Goal: Transaction & Acquisition: Book appointment/travel/reservation

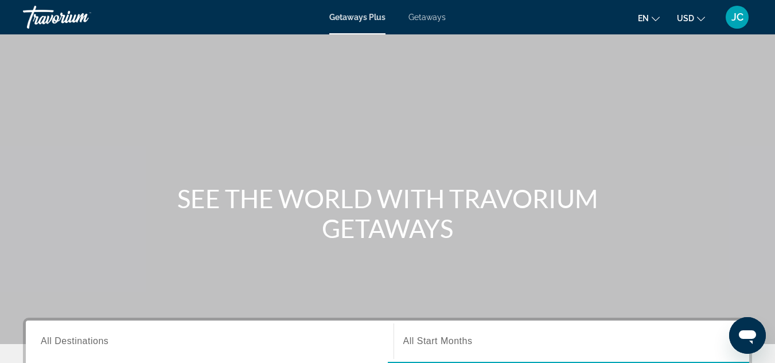
click at [434, 9] on div "Getaways Plus Getaways en English Español Français Italiano Português русский U…" at bounding box center [387, 17] width 775 height 30
click at [431, 18] on span "Getaways" at bounding box center [427, 17] width 37 height 9
click at [744, 29] on button "JC" at bounding box center [737, 17] width 30 height 24
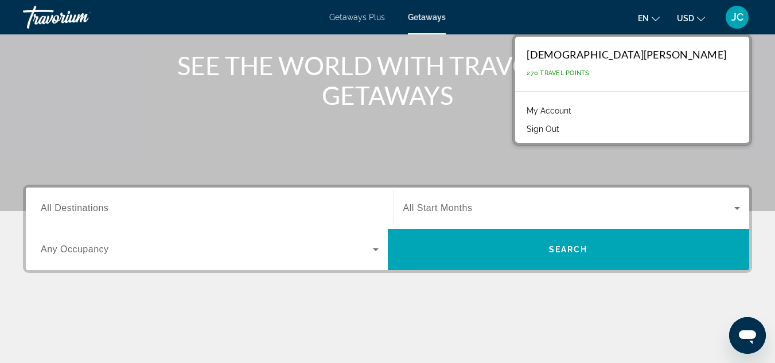
scroll to position [142, 0]
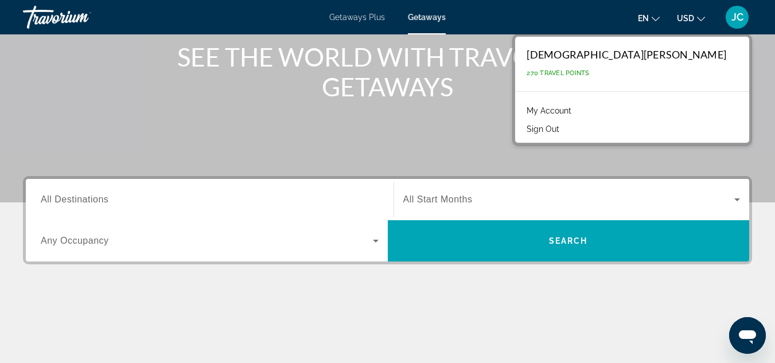
click at [217, 248] on div "Search widget" at bounding box center [210, 241] width 338 height 32
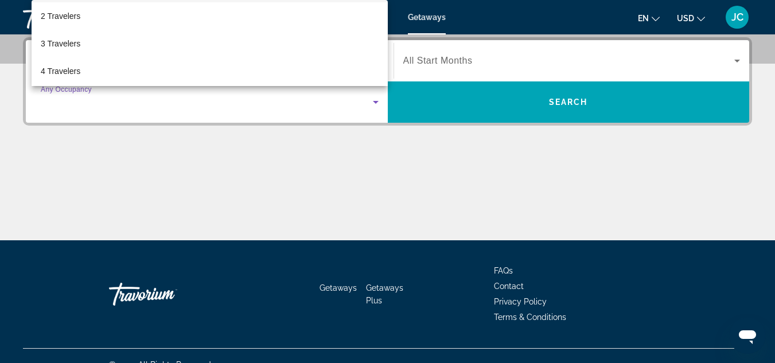
scroll to position [42, 0]
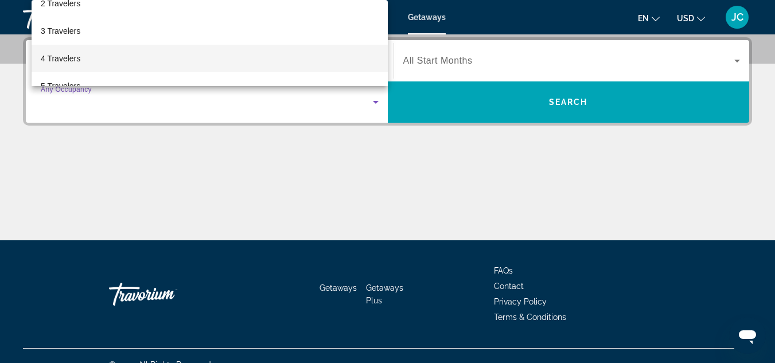
click at [265, 62] on mat-option "4 Travelers" at bounding box center [210, 59] width 356 height 28
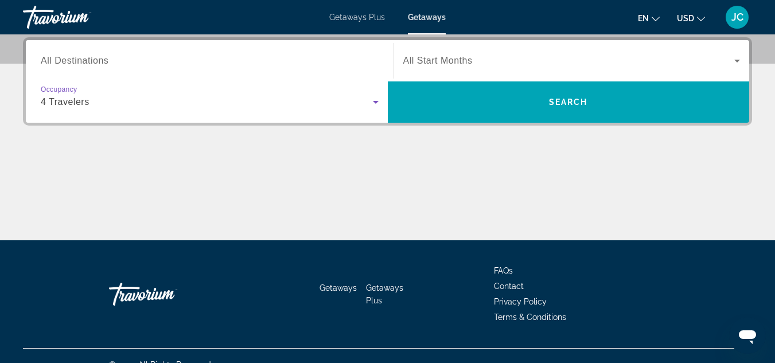
click at [261, 163] on div "Main content" at bounding box center [387, 197] width 729 height 86
click at [443, 61] on span "All Start Months" at bounding box center [437, 61] width 69 height 10
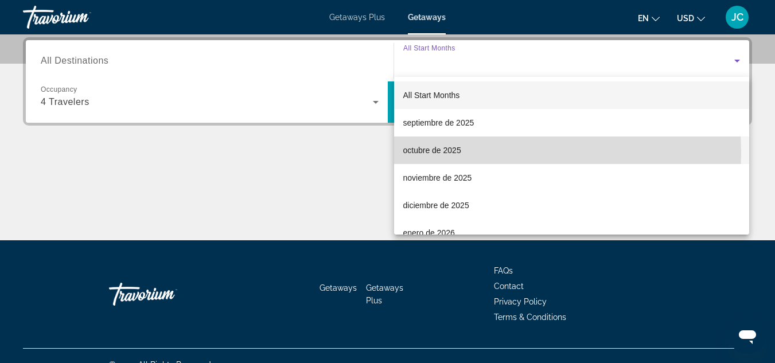
click at [446, 154] on span "octubre de 2025" at bounding box center [432, 150] width 58 height 14
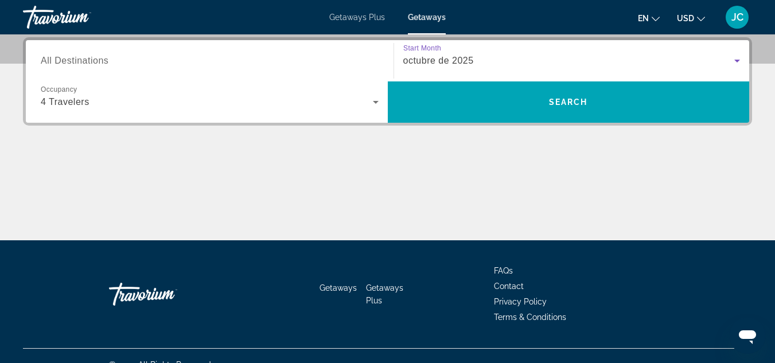
click at [116, 57] on input "Destination All Destinations" at bounding box center [210, 62] width 338 height 14
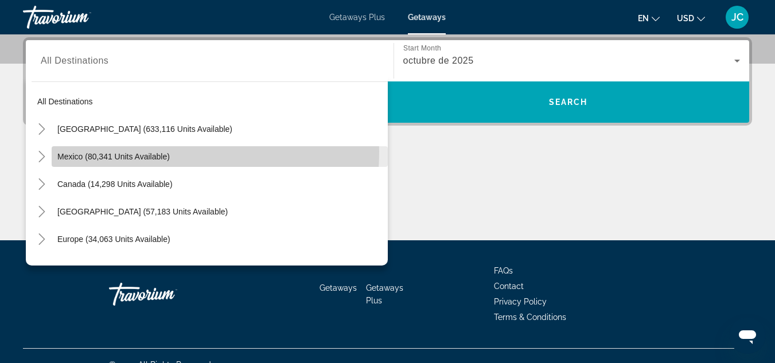
click at [100, 151] on span "Search widget" at bounding box center [220, 157] width 336 height 28
type input "**********"
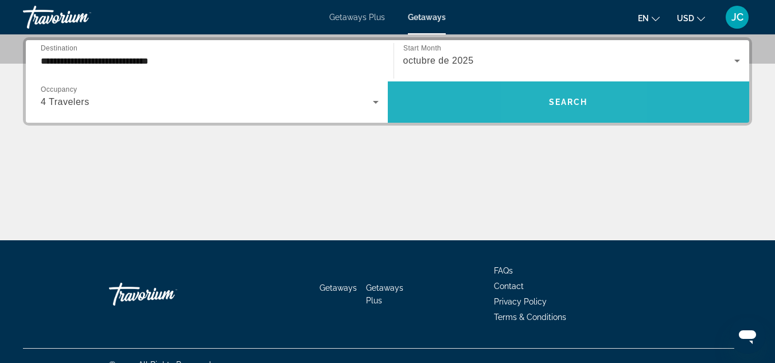
click at [553, 110] on span "Search widget" at bounding box center [569, 102] width 362 height 28
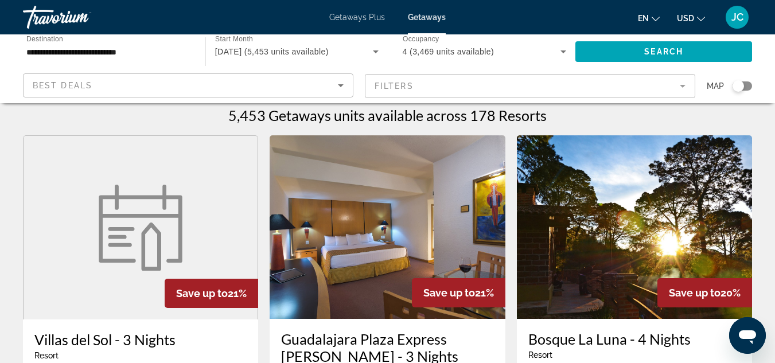
scroll to position [5, 0]
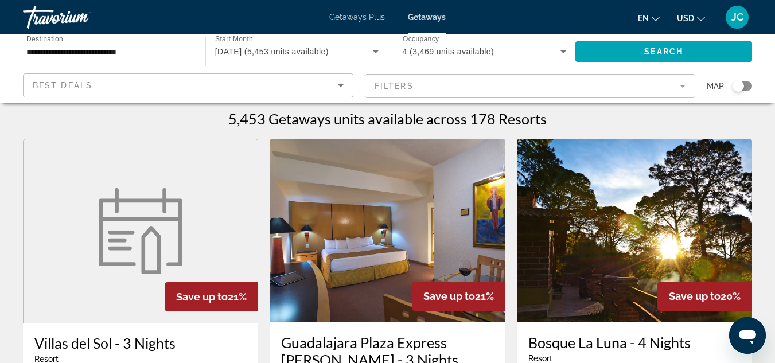
click at [683, 83] on mat-form-field "Filters" at bounding box center [530, 86] width 331 height 24
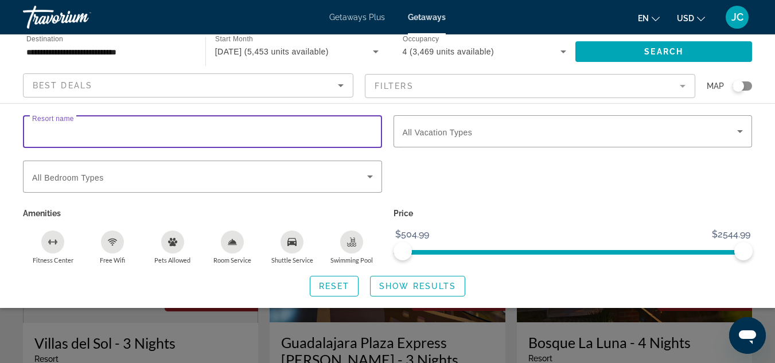
click at [245, 128] on input "Resort name" at bounding box center [202, 132] width 341 height 14
type input "*********"
click at [400, 281] on span "Search widget" at bounding box center [418, 287] width 94 height 28
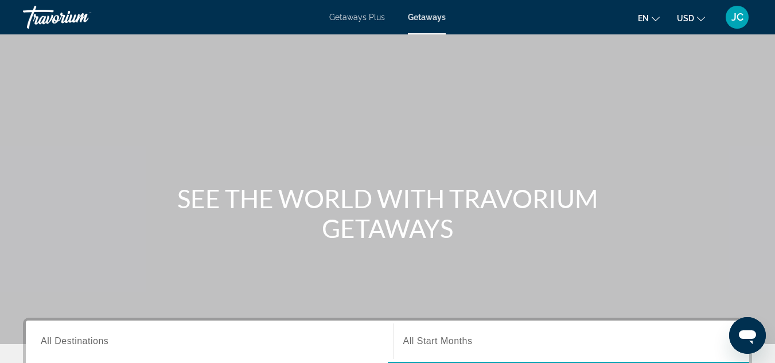
click at [697, 18] on icon "Change currency" at bounding box center [701, 19] width 8 height 8
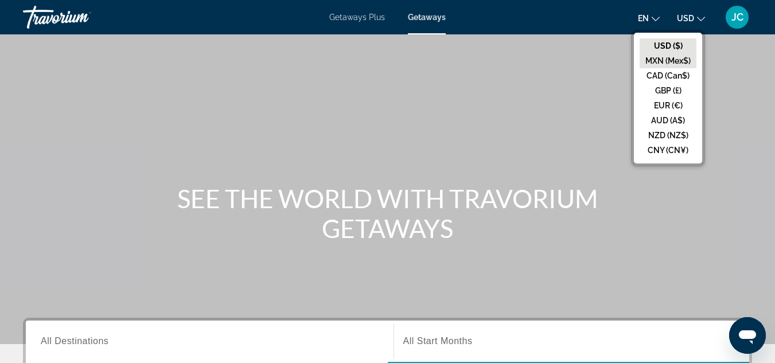
click at [671, 58] on button "MXN (Mex$)" at bounding box center [668, 60] width 57 height 15
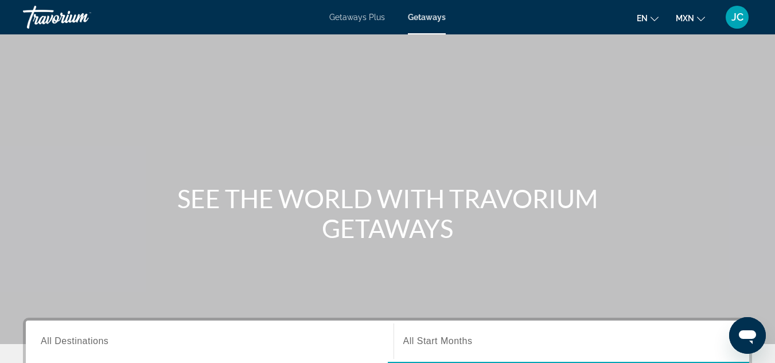
click at [652, 20] on icon "Change language" at bounding box center [655, 19] width 8 height 8
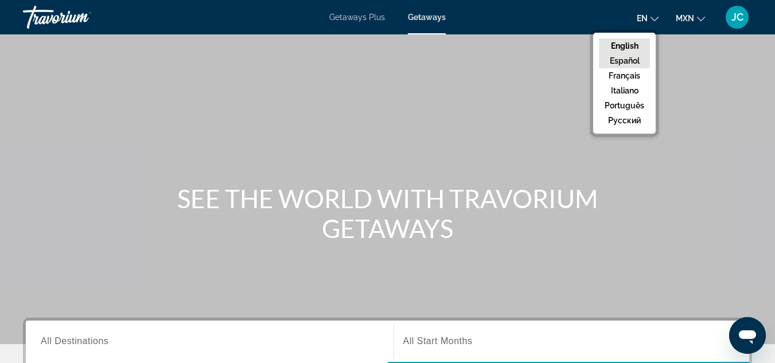
click at [635, 61] on button "Español" at bounding box center [624, 60] width 51 height 15
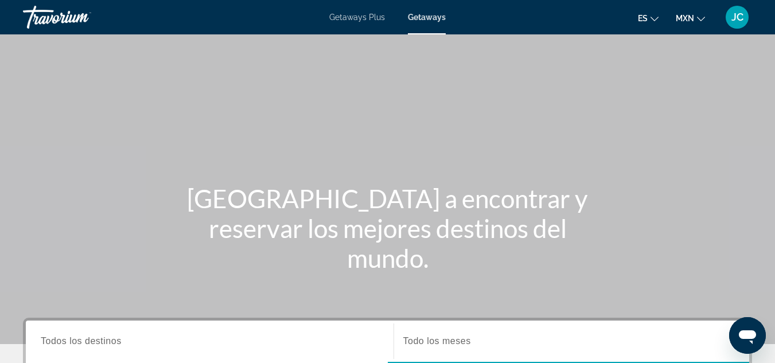
click at [427, 16] on span "Getaways" at bounding box center [427, 17] width 38 height 9
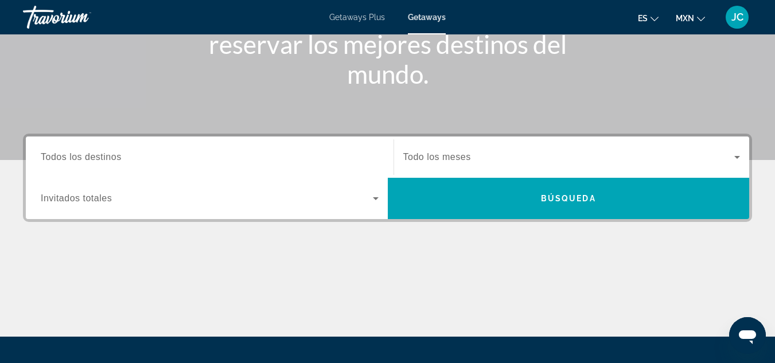
scroll to position [204, 0]
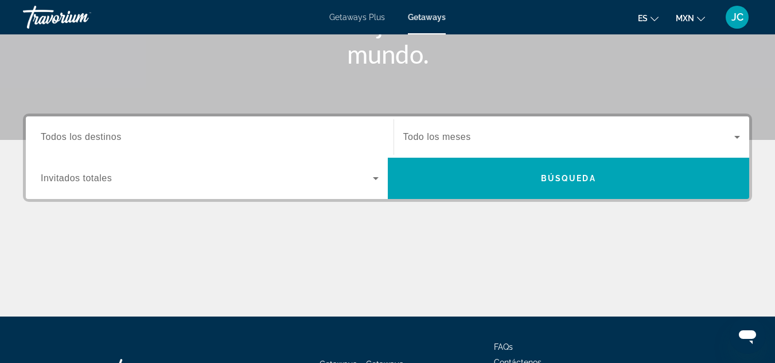
click at [315, 178] on span "Search widget" at bounding box center [207, 179] width 332 height 14
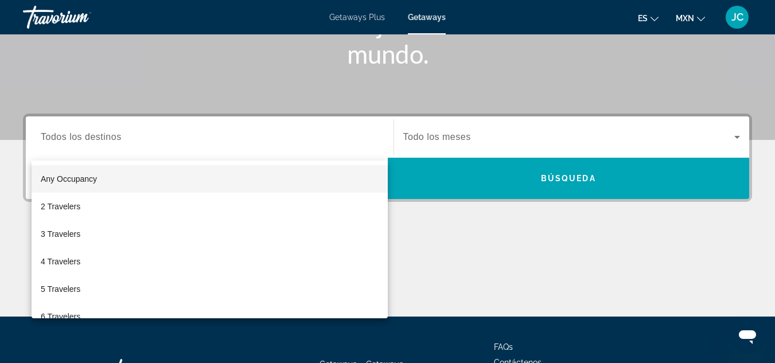
scroll to position [281, 0]
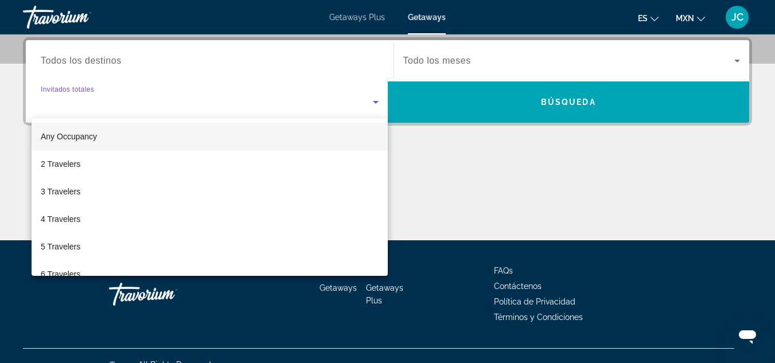
click at [441, 182] on div at bounding box center [387, 181] width 775 height 363
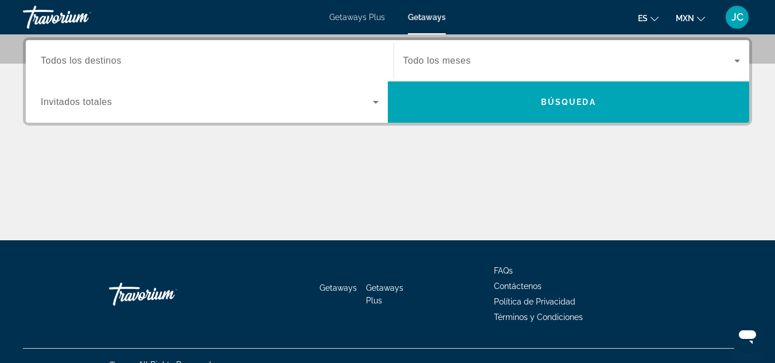
click at [332, 111] on div "Search widget" at bounding box center [210, 102] width 338 height 32
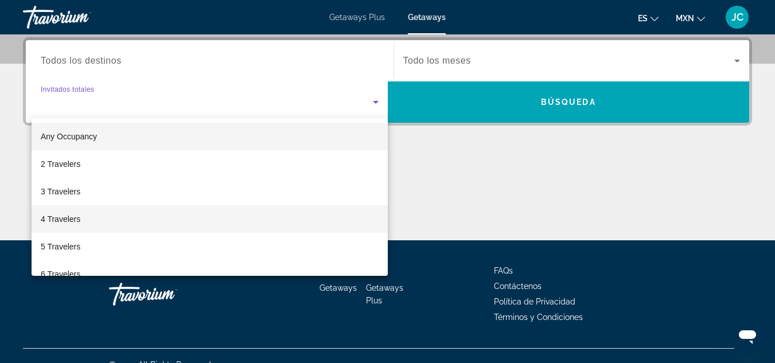
click at [240, 215] on mat-option "4 Travelers" at bounding box center [210, 219] width 356 height 28
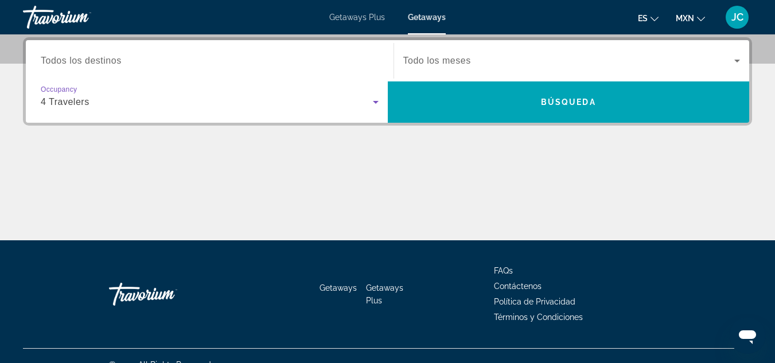
click at [242, 66] on input "Destination Todos los destinos" at bounding box center [210, 62] width 338 height 14
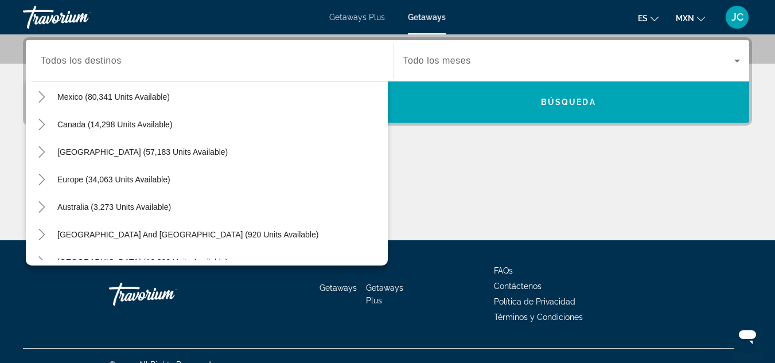
scroll to position [0, 0]
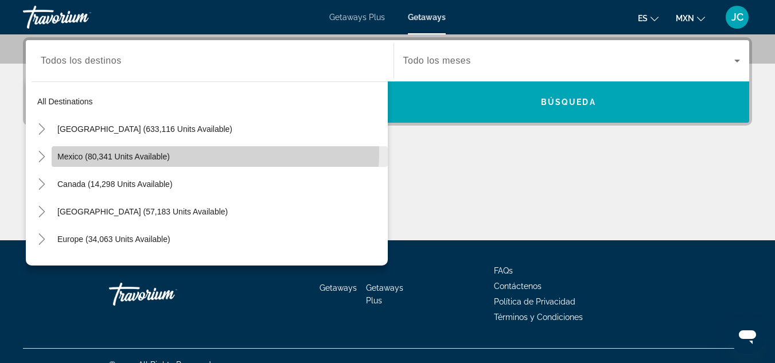
click at [195, 153] on span "Search widget" at bounding box center [220, 157] width 336 height 28
type input "**********"
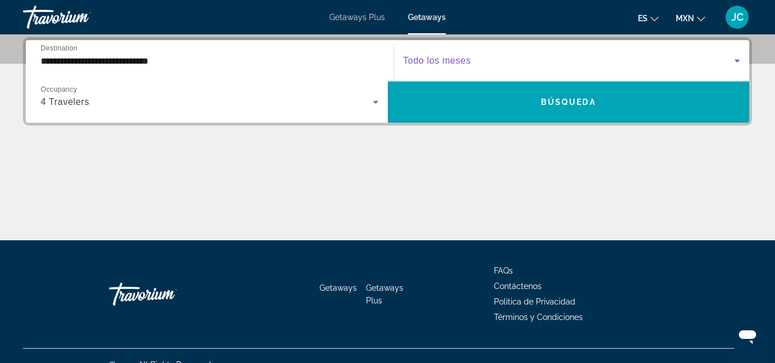
click at [510, 64] on span "Search widget" at bounding box center [569, 61] width 332 height 14
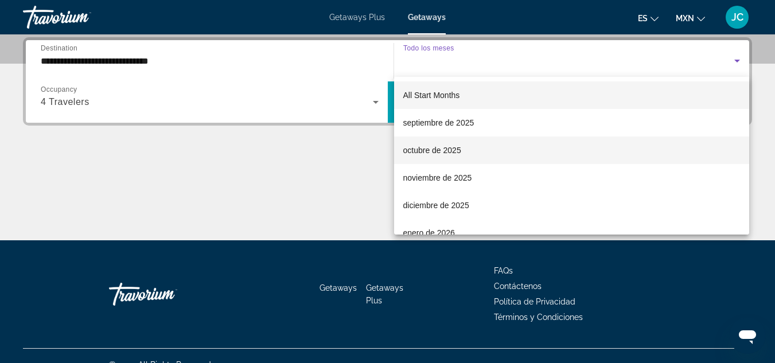
click at [452, 151] on span "octubre de 2025" at bounding box center [432, 150] width 58 height 14
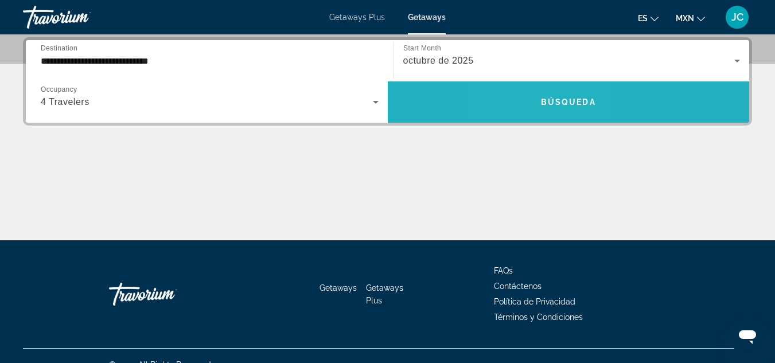
click at [536, 106] on span "Search widget" at bounding box center [569, 102] width 362 height 28
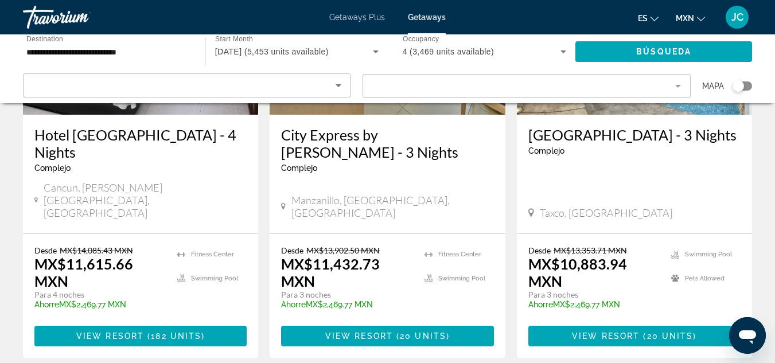
scroll to position [1558, 0]
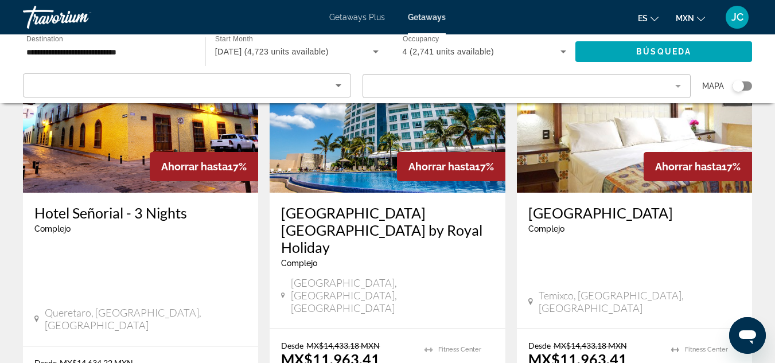
scroll to position [1031, 0]
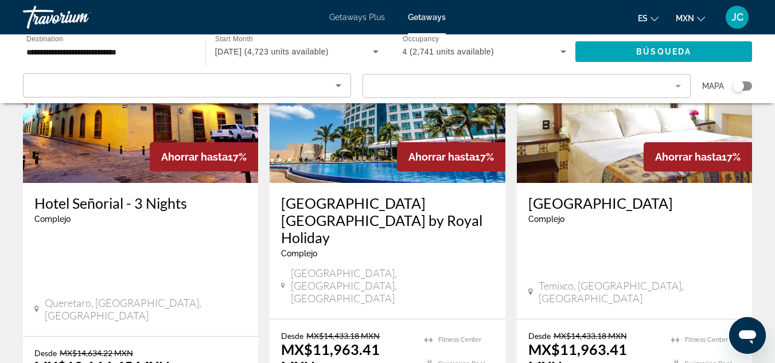
click at [744, 86] on div "Search widget" at bounding box center [738, 85] width 11 height 11
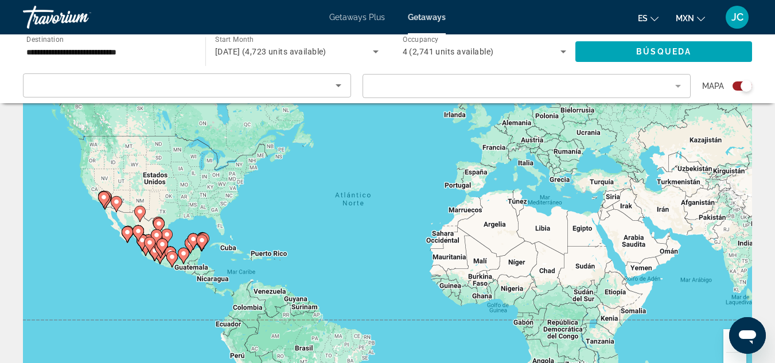
scroll to position [85, 0]
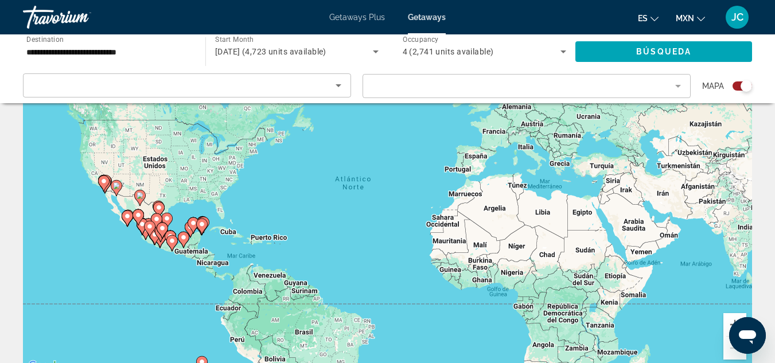
click at [129, 220] on icon "Main content" at bounding box center [127, 218] width 10 height 15
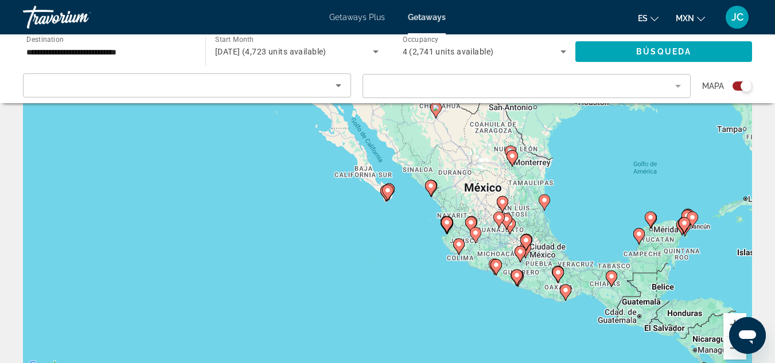
click at [388, 192] on image "Main content" at bounding box center [387, 190] width 7 height 7
type input "**********"
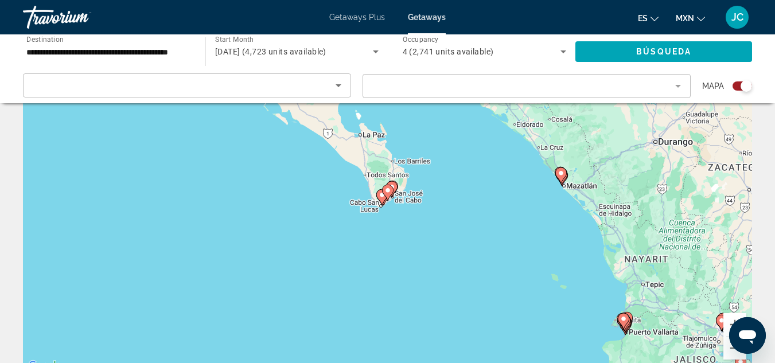
click at [434, 220] on div "Para navegar, presiona las teclas [PERSON_NAME]. Para activar la función de arr…" at bounding box center [387, 201] width 729 height 344
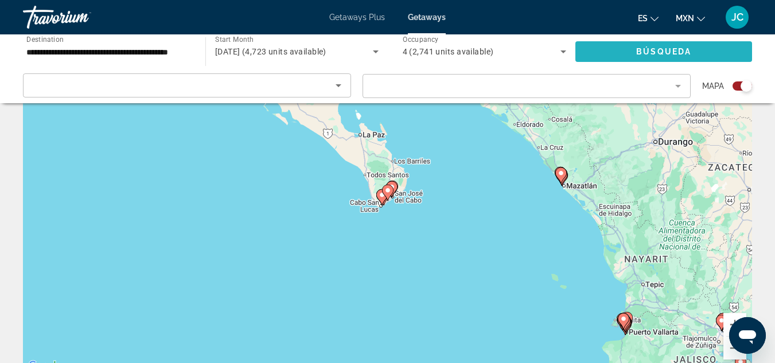
click at [658, 56] on span "Search widget" at bounding box center [664, 52] width 177 height 28
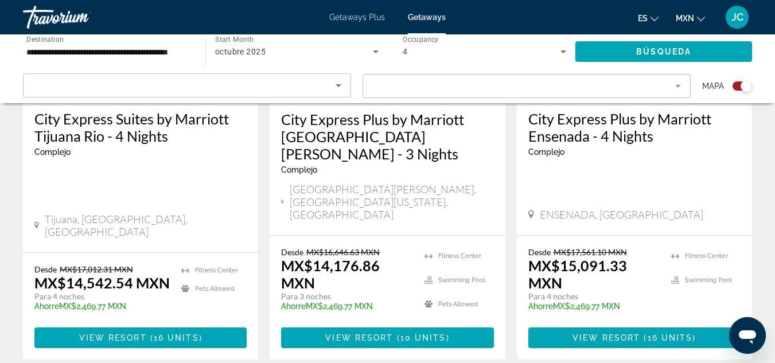
scroll to position [1471, 0]
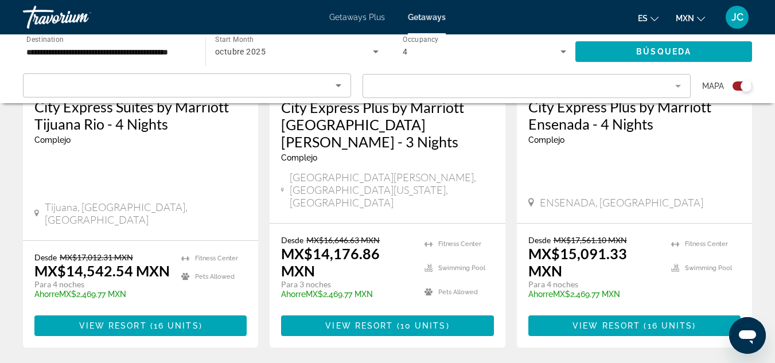
click at [281, 133] on div "City Express Plus by Marriott [GEOGRAPHIC_DATA][PERSON_NAME] - 3 Nights Complej…" at bounding box center [387, 155] width 235 height 136
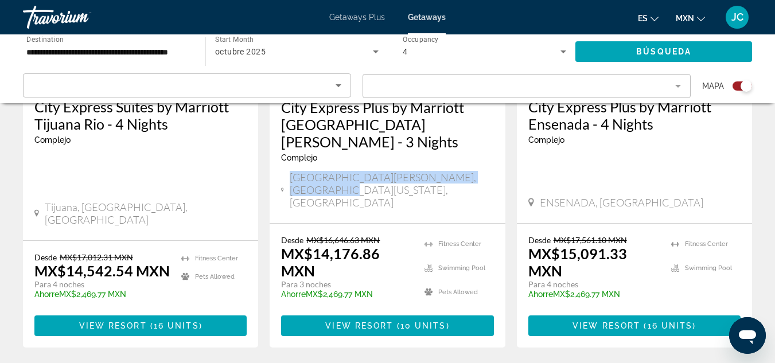
drag, startPoint x: 296, startPoint y: 133, endPoint x: 485, endPoint y: 138, distance: 189.4
click at [485, 171] on div "[GEOGRAPHIC_DATA][PERSON_NAME], [GEOGRAPHIC_DATA][US_STATE], [GEOGRAPHIC_DATA]" at bounding box center [387, 190] width 212 height 38
copy span "[GEOGRAPHIC_DATA][PERSON_NAME], [GEOGRAPHIC_DATA][US_STATE], [GEOGRAPHIC_DATA]"
click at [485, 171] on div "[GEOGRAPHIC_DATA][PERSON_NAME], [GEOGRAPHIC_DATA][US_STATE], [GEOGRAPHIC_DATA]" at bounding box center [387, 190] width 212 height 38
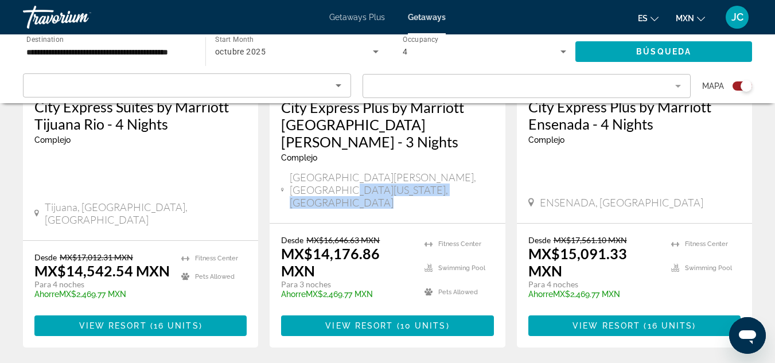
click at [485, 171] on div "[GEOGRAPHIC_DATA][PERSON_NAME], [GEOGRAPHIC_DATA][US_STATE], [GEOGRAPHIC_DATA]" at bounding box center [387, 190] width 212 height 38
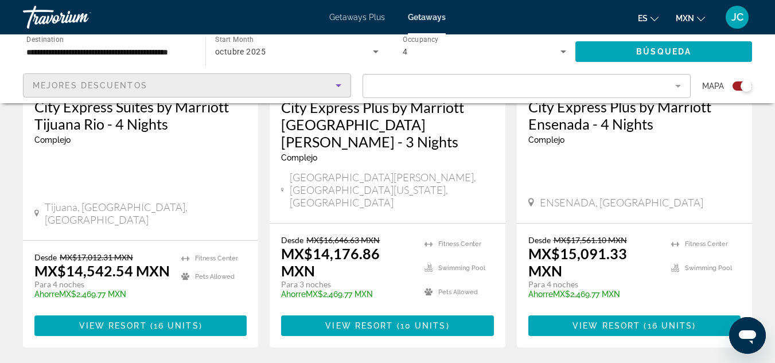
click at [240, 87] on div "Mejores descuentos" at bounding box center [184, 86] width 303 height 14
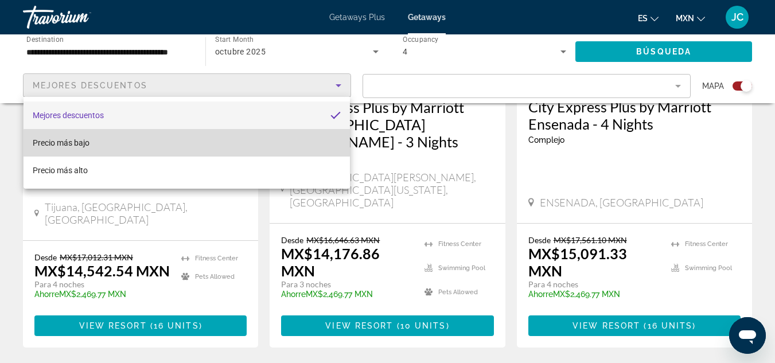
click at [250, 153] on mat-option "Precio más bajo" at bounding box center [187, 143] width 326 height 28
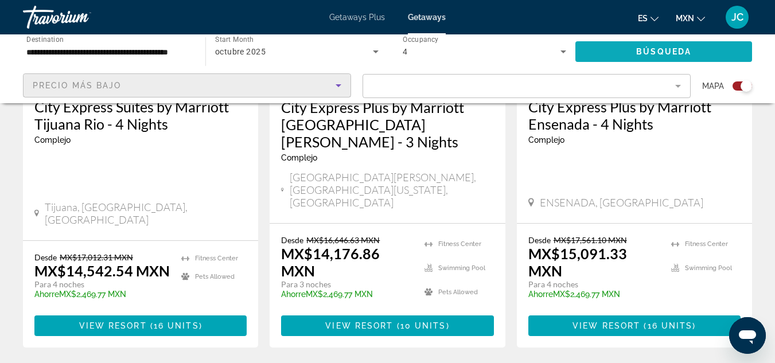
click at [694, 56] on span "Search widget" at bounding box center [664, 52] width 177 height 28
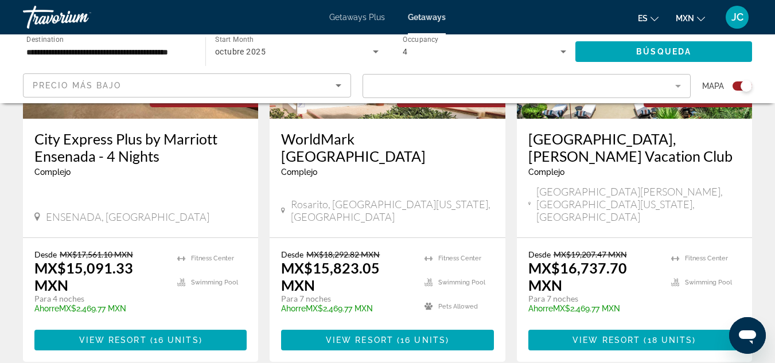
scroll to position [1923, 0]
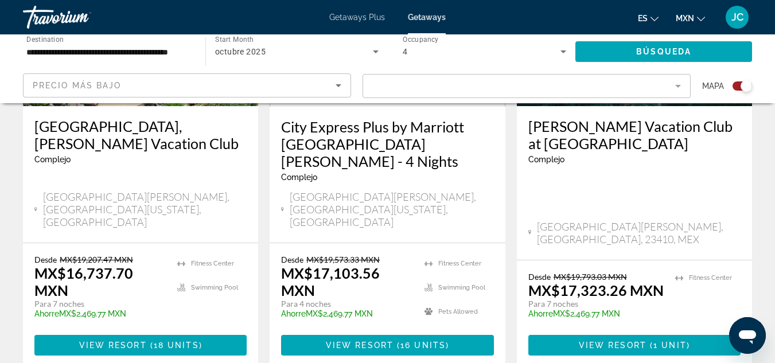
scroll to position [584, 0]
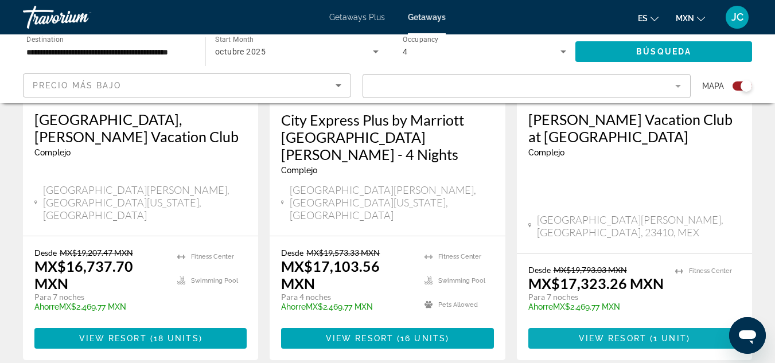
click at [613, 325] on span "Main content" at bounding box center [634, 339] width 212 height 28
